Goal: Information Seeking & Learning: Compare options

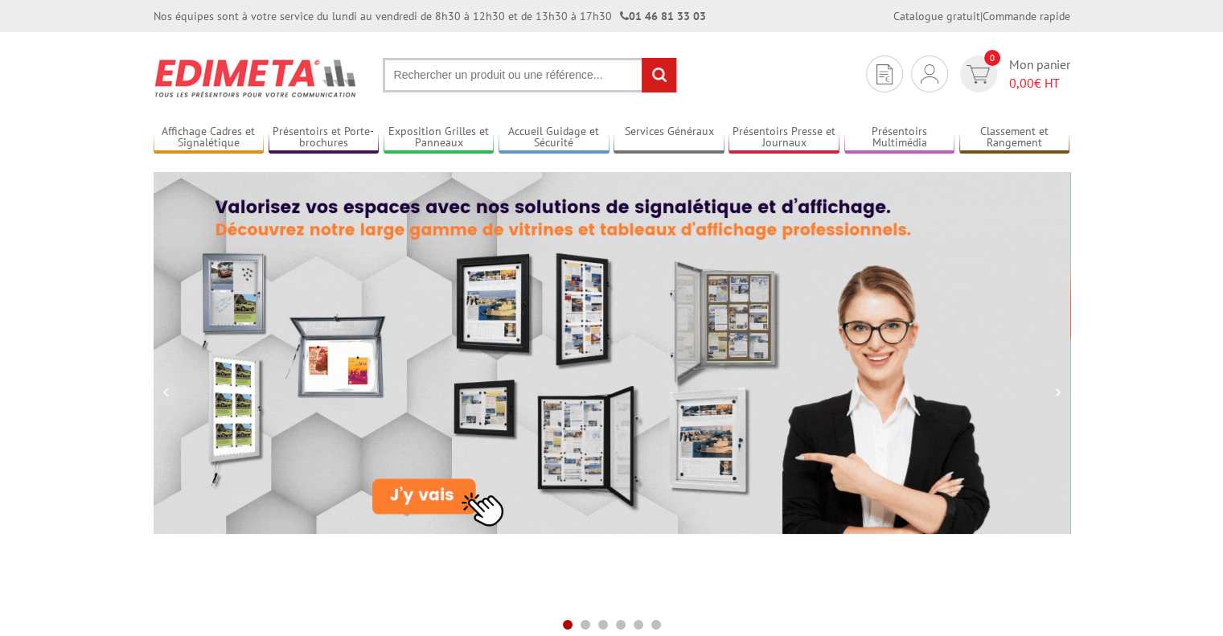
click at [473, 73] on input "text" at bounding box center [530, 75] width 294 height 35
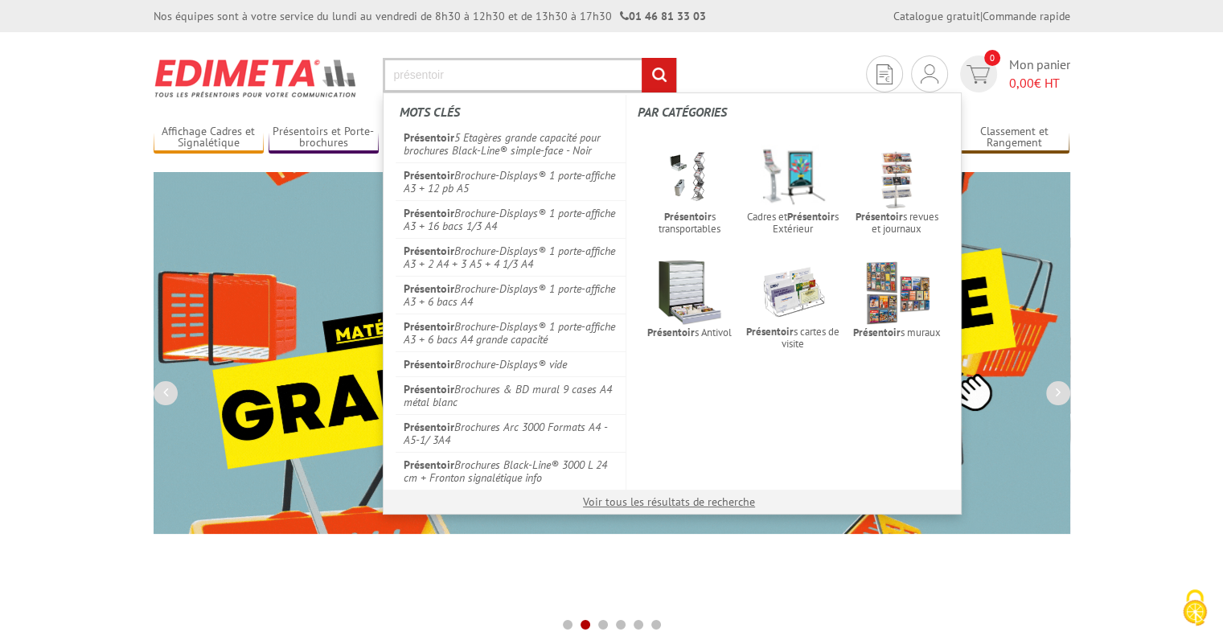
type input "présentoir"
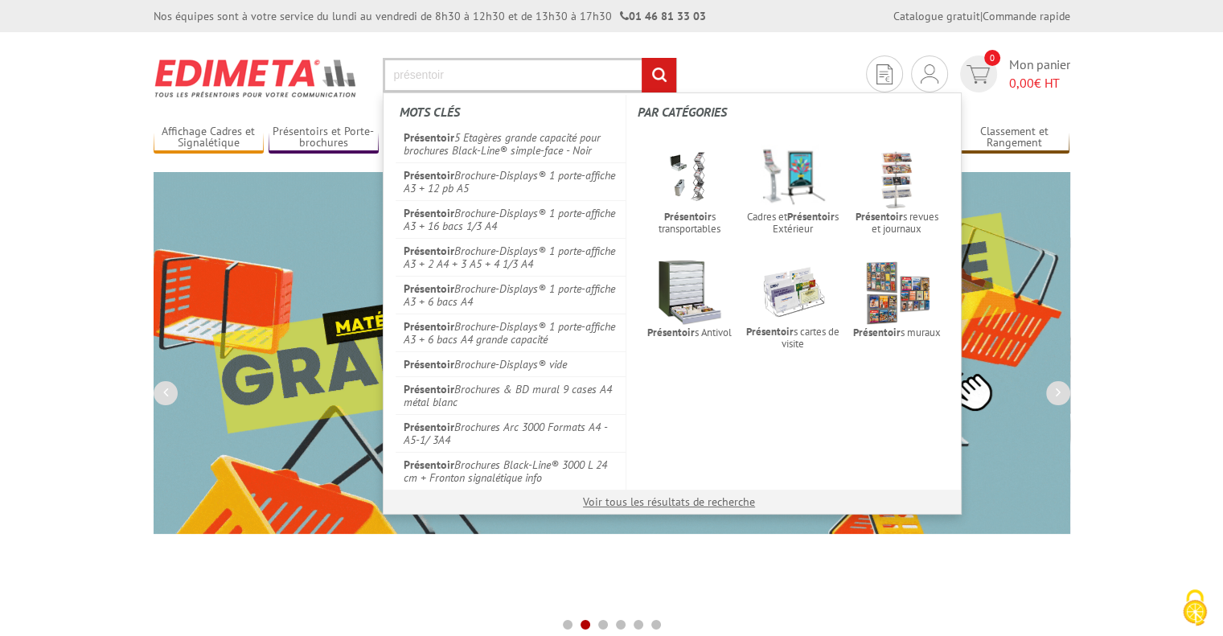
click at [641, 58] on input "rechercher" at bounding box center [658, 75] width 35 height 35
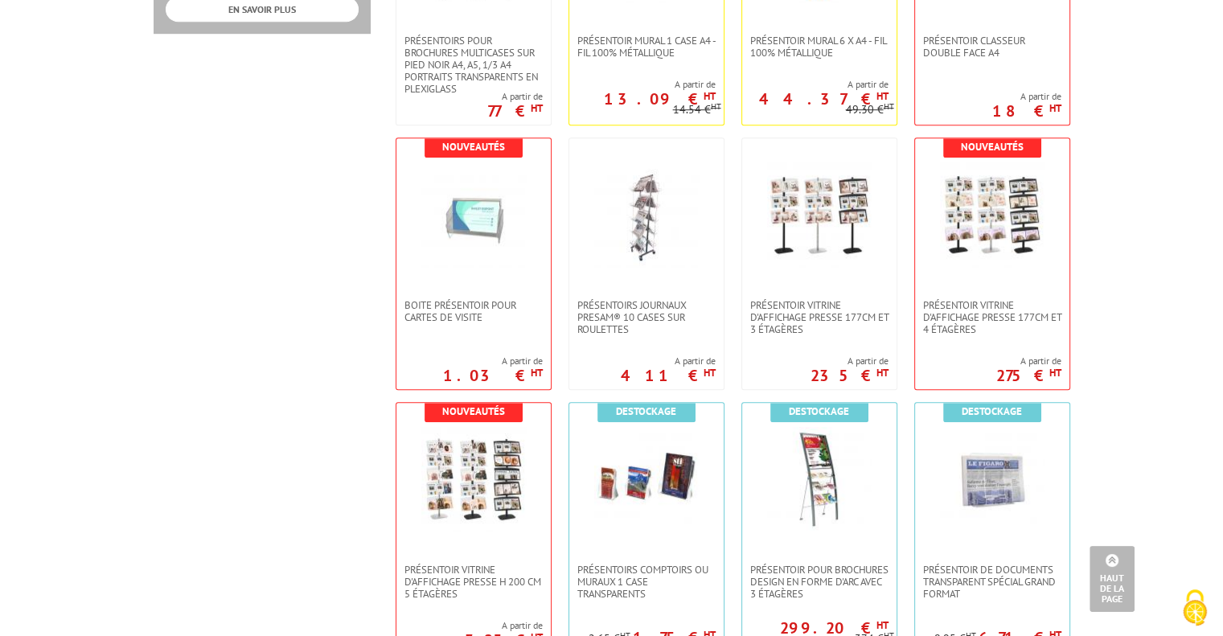
scroll to position [1010, 0]
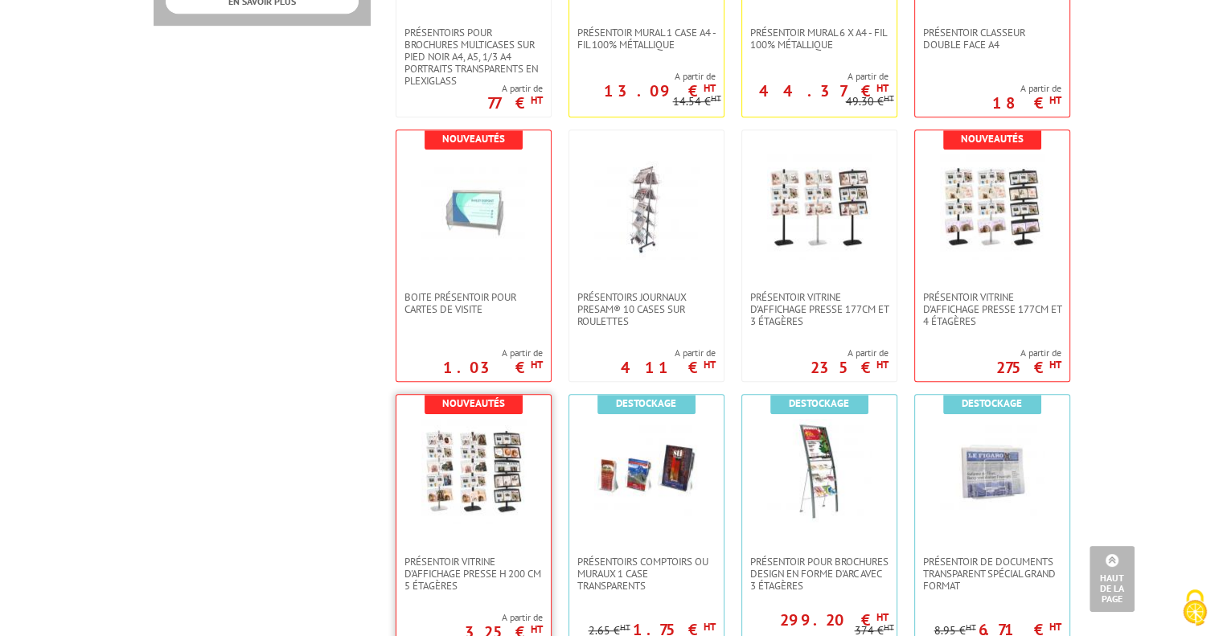
click at [498, 459] on img at bounding box center [473, 471] width 104 height 104
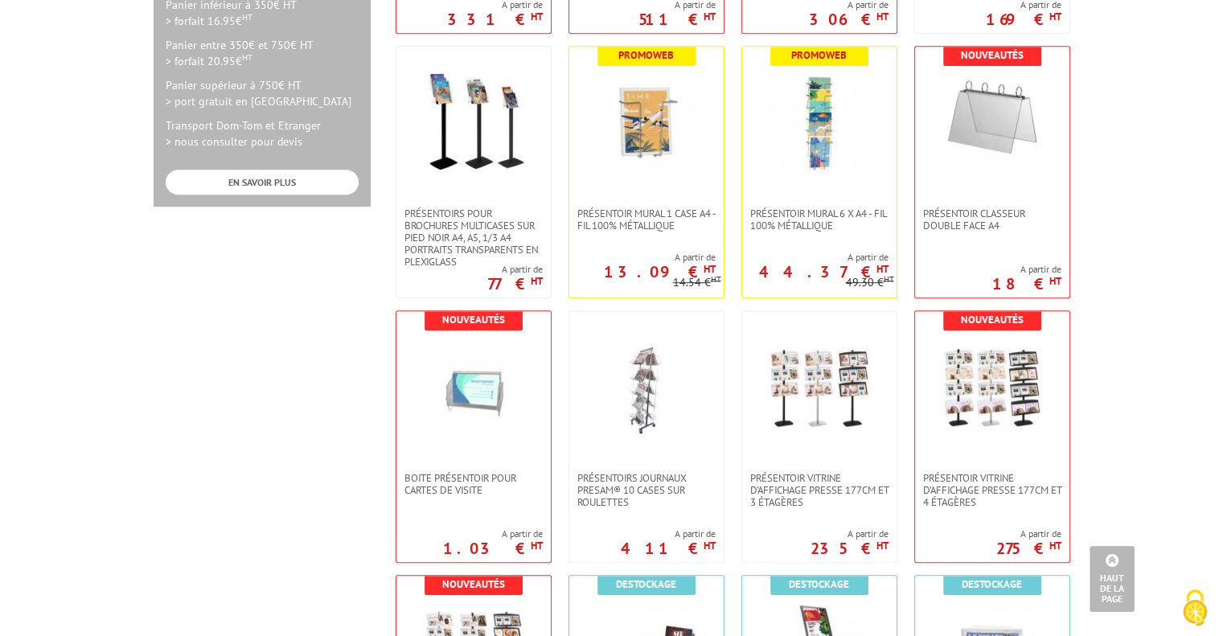
scroll to position [858, 0]
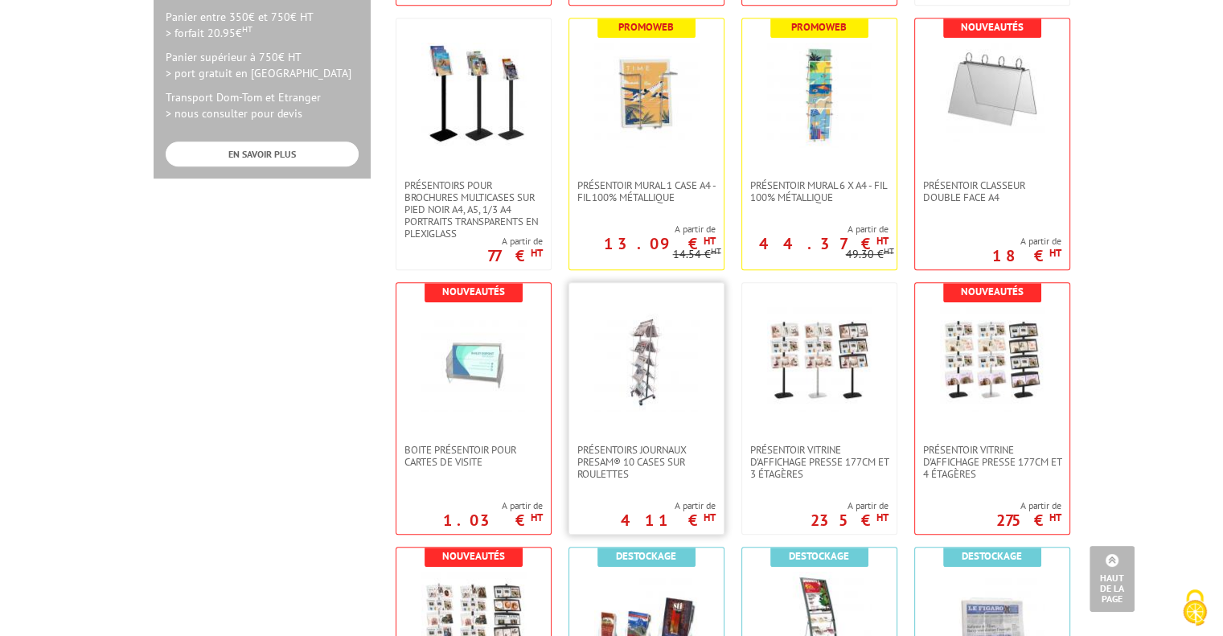
click at [675, 353] on img at bounding box center [646, 359] width 104 height 104
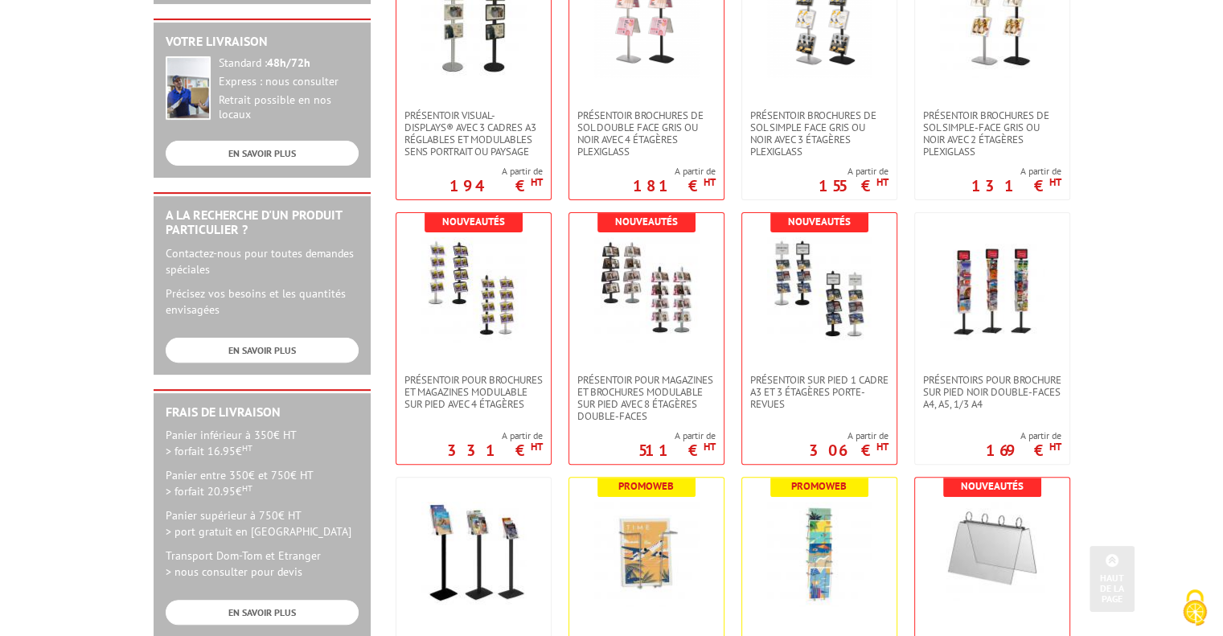
scroll to position [426, 0]
